Goal: Information Seeking & Learning: Learn about a topic

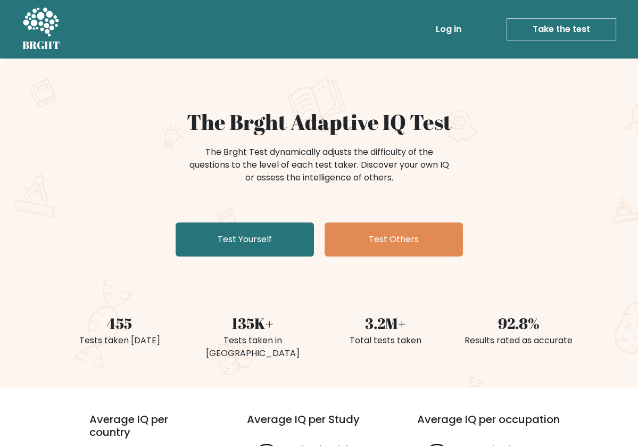
scroll to position [254, 0]
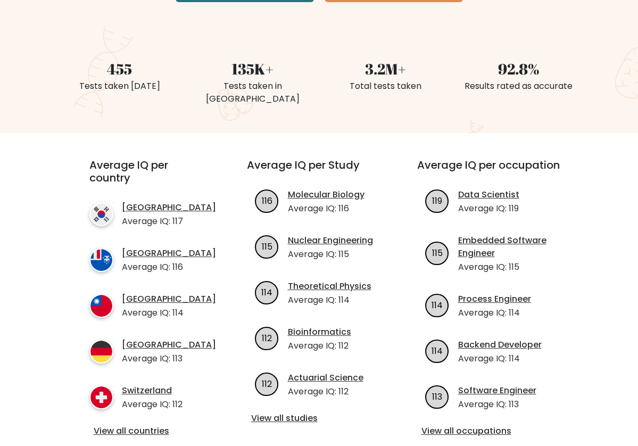
click at [506, 174] on div "Average IQ per occupation 119 Data Scientist Average IQ: 119 115 Embedded Softw…" at bounding box center [489, 299] width 170 height 280
click at [506, 188] on link "Data Scientist" at bounding box center [487, 194] width 61 height 13
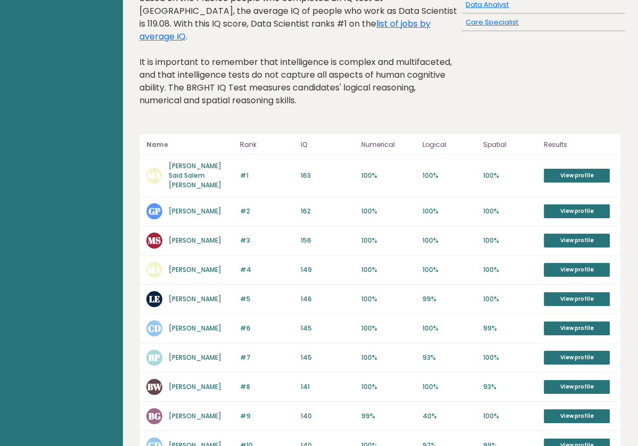
scroll to position [152, 0]
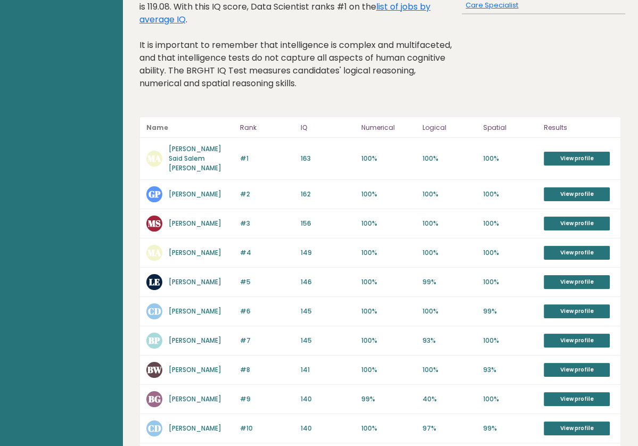
click at [188, 336] on link "[PERSON_NAME]" at bounding box center [195, 340] width 53 height 9
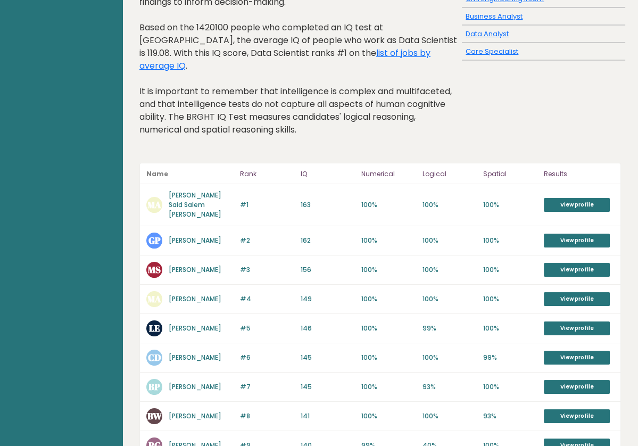
scroll to position [0, 0]
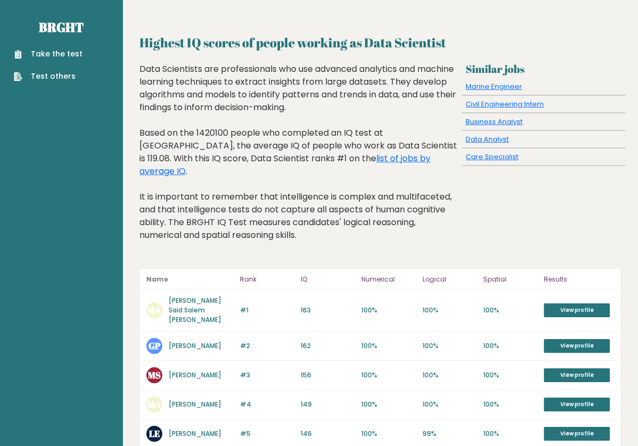
click at [59, 78] on link "Test others" at bounding box center [48, 76] width 69 height 11
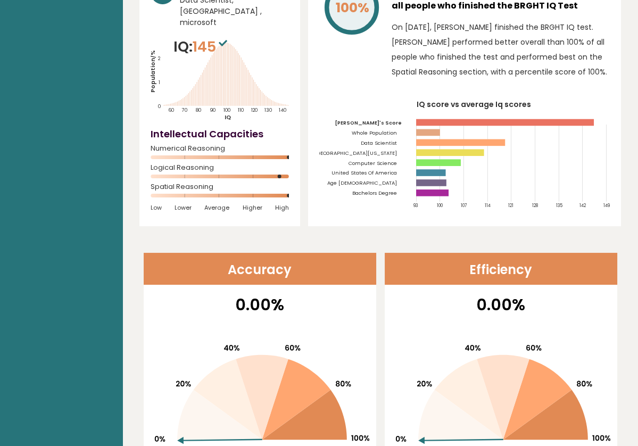
scroll to position [161, 0]
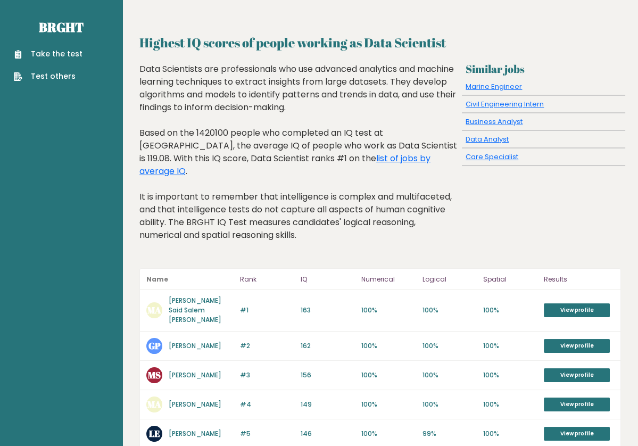
click at [47, 57] on link "Take the test" at bounding box center [48, 53] width 69 height 11
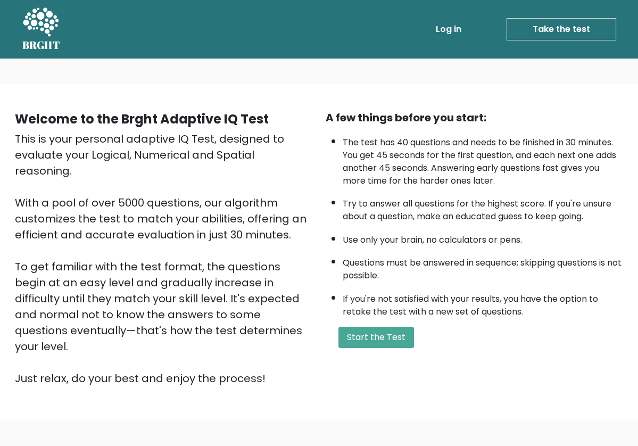
scroll to position [41, 0]
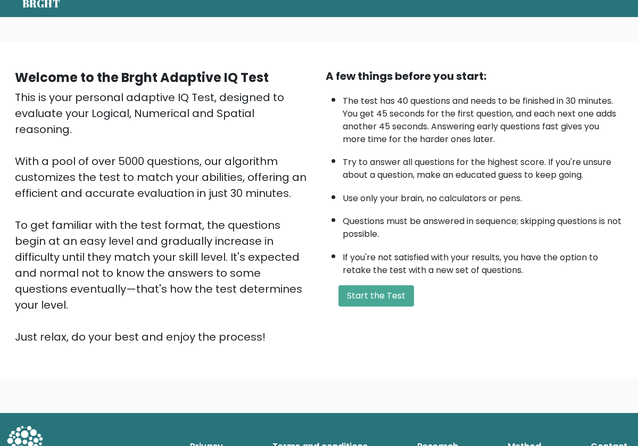
click at [446, 436] on link "Research" at bounding box center [437, 446] width 49 height 21
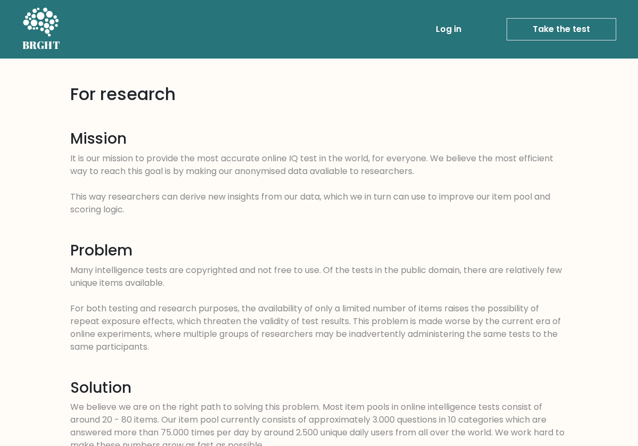
click at [444, 31] on link "Log in" at bounding box center [448, 29] width 34 height 21
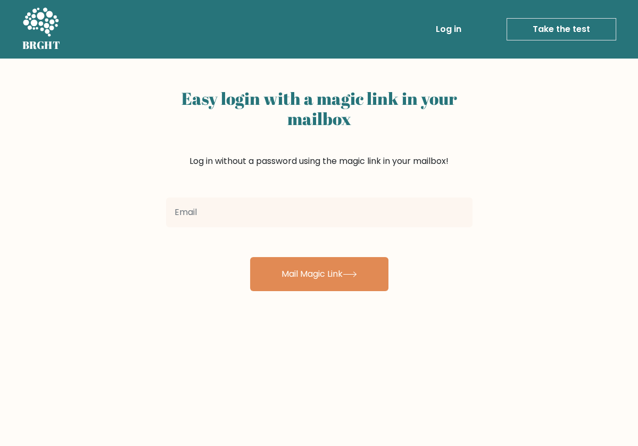
click at [429, 219] on input "email" at bounding box center [319, 212] width 306 height 30
